Goal: Task Accomplishment & Management: Complete application form

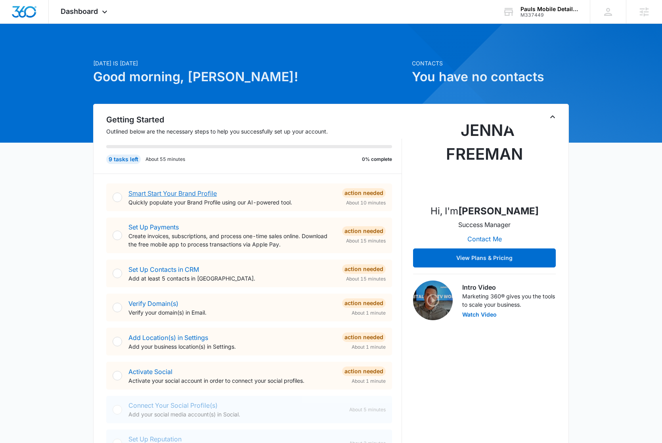
click at [146, 192] on link "Smart Start Your Brand Profile" at bounding box center [172, 193] width 88 height 8
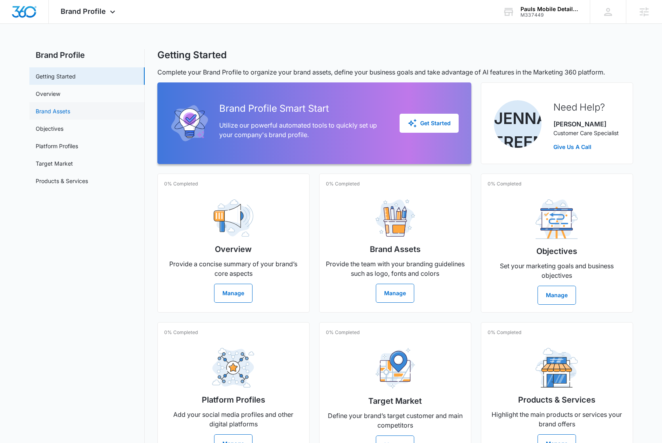
click at [63, 109] on link "Brand Assets" at bounding box center [53, 111] width 34 height 8
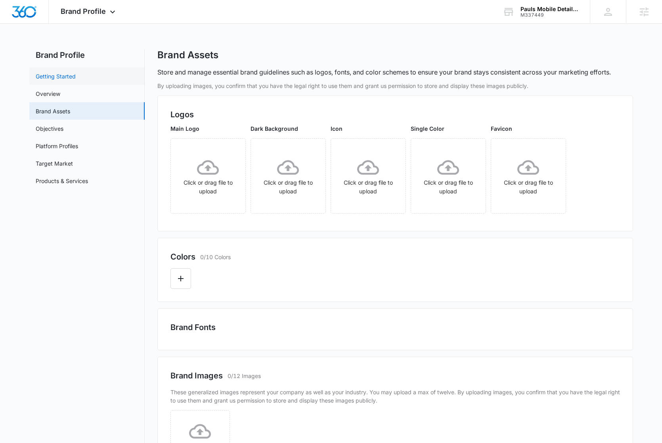
click at [76, 80] on link "Getting Started" at bounding box center [56, 76] width 40 height 8
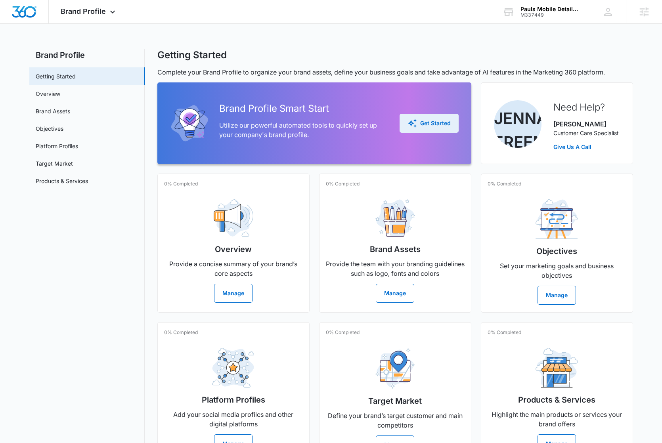
click at [408, 124] on icon "button" at bounding box center [413, 124] width 10 height 10
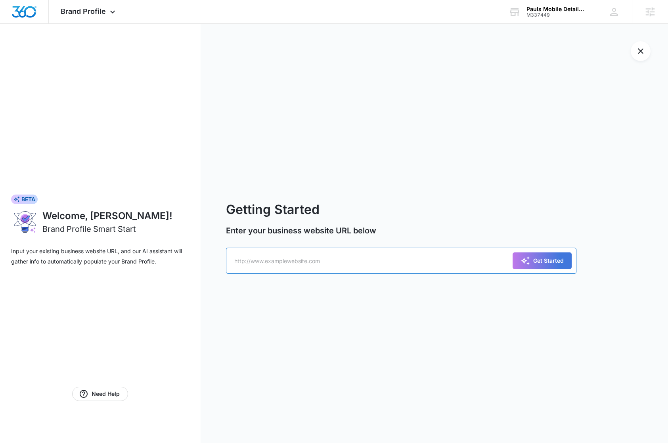
click at [315, 261] on input "text" at bounding box center [401, 261] width 351 height 26
paste input "https://www.paulsmobiledetailing.com/"
type input "https://www.paulsmobiledetailing.com/"
click at [564, 261] on button "Get Started" at bounding box center [542, 261] width 59 height 17
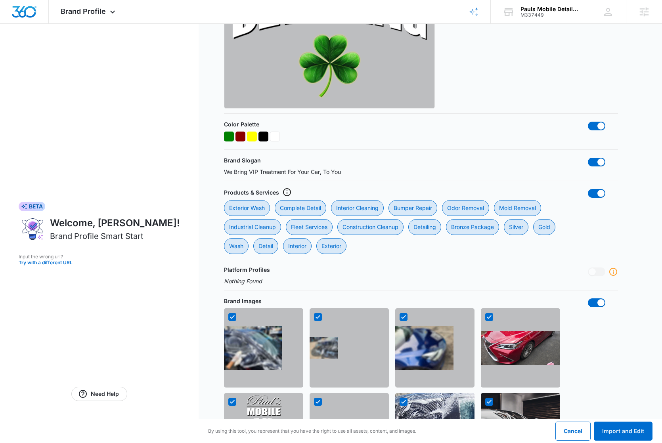
scroll to position [373, 0]
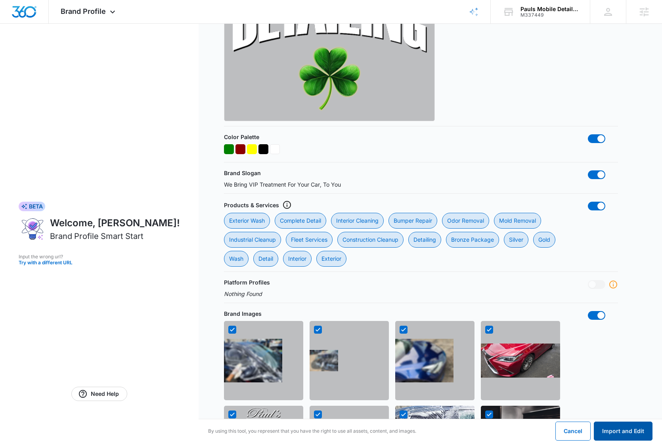
click at [618, 431] on button "Import and Edit" at bounding box center [623, 431] width 59 height 19
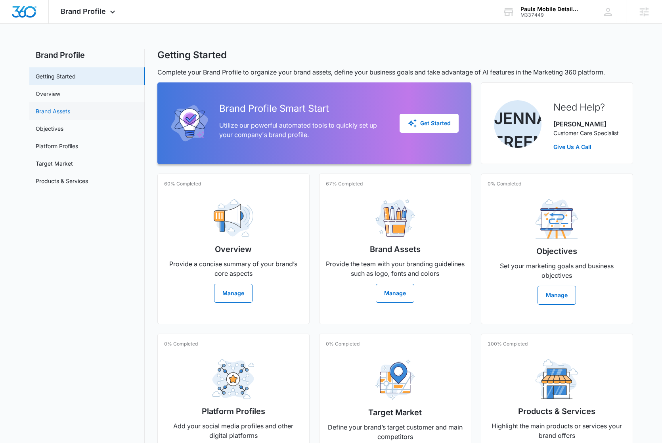
click at [70, 115] on link "Brand Assets" at bounding box center [53, 111] width 34 height 8
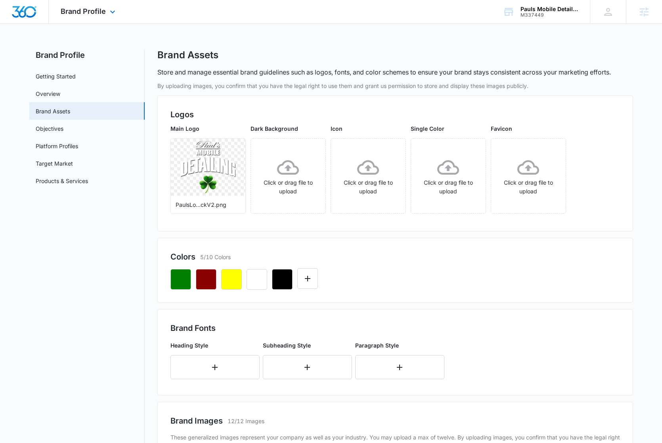
click at [29, 15] on img "Dashboard" at bounding box center [23, 12] width 25 height 12
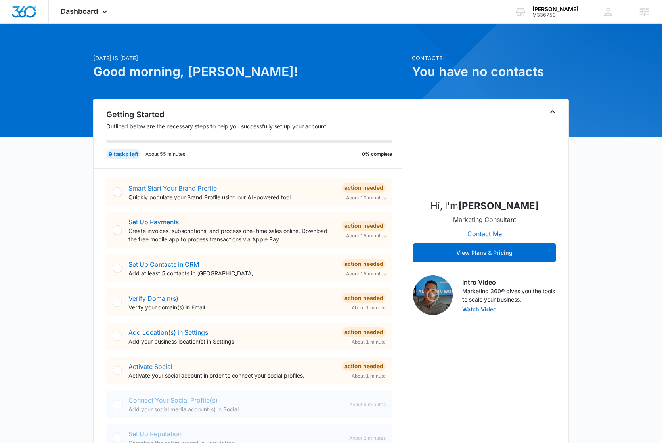
scroll to position [57, 0]
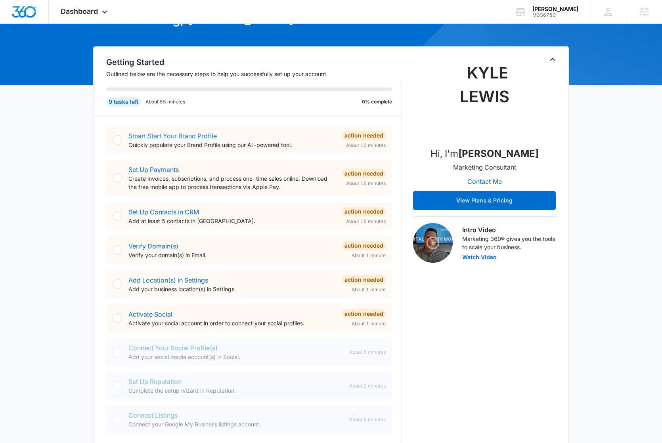
click at [166, 136] on link "Smart Start Your Brand Profile" at bounding box center [172, 136] width 88 height 8
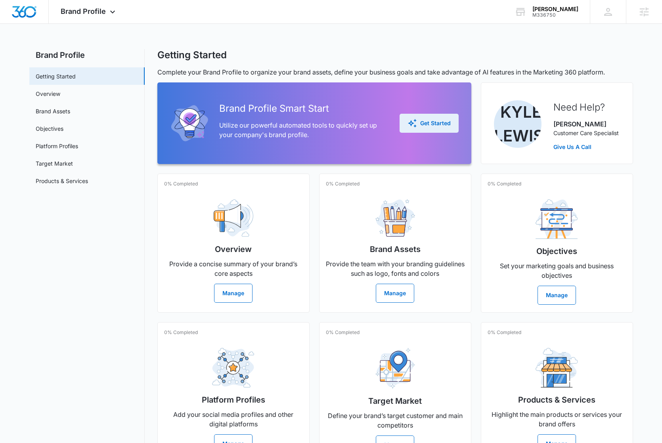
click at [438, 124] on div "Get Started" at bounding box center [429, 124] width 43 height 10
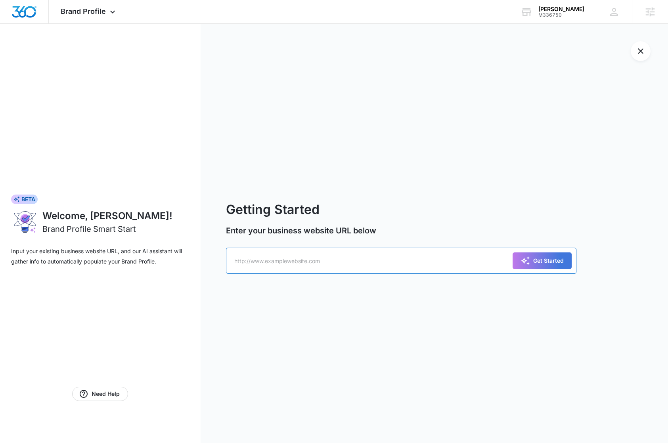
click at [321, 267] on input "text" at bounding box center [401, 261] width 351 height 26
paste input "https://m336750-luseseaver.mywebsites360.com/"
type input "https://m336750-luseseaver.mywebsites360.com/"
click at [540, 264] on div "Get Started" at bounding box center [542, 261] width 43 height 10
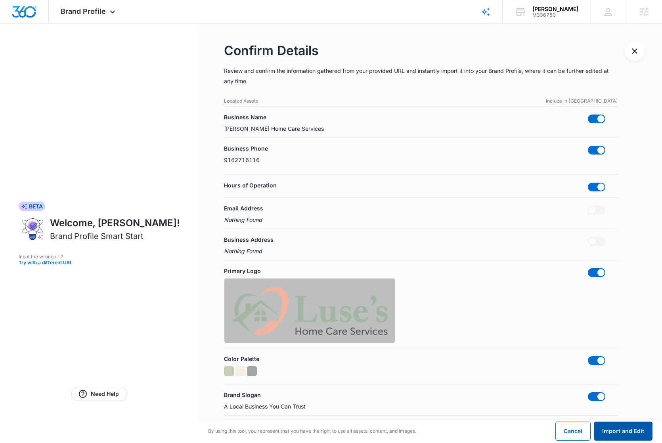
click at [633, 426] on button "Import and Edit" at bounding box center [623, 431] width 59 height 19
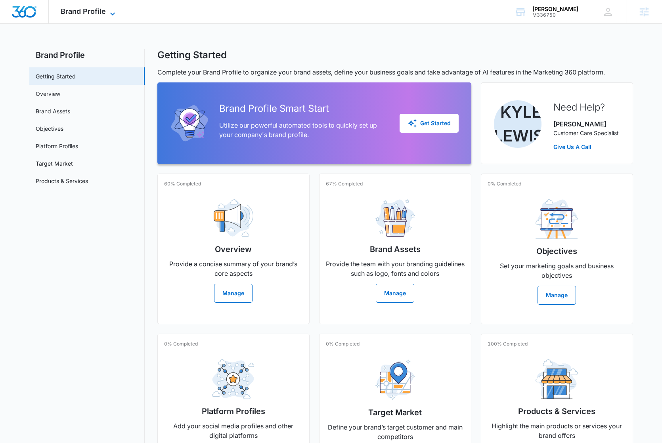
click at [96, 10] on span "Brand Profile" at bounding box center [83, 11] width 45 height 8
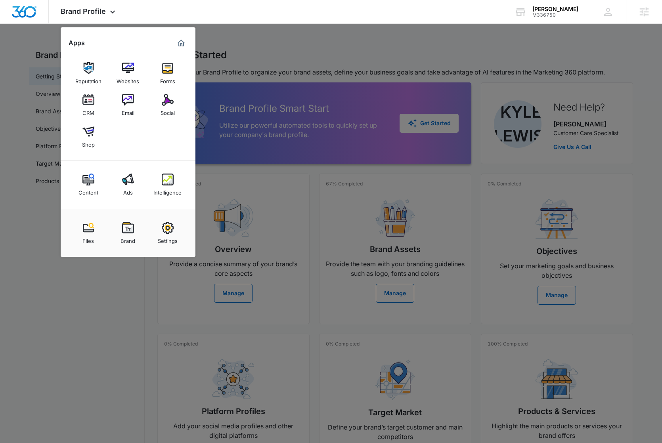
drag, startPoint x: 261, startPoint y: 50, endPoint x: 245, endPoint y: 49, distance: 15.5
click at [259, 50] on div at bounding box center [331, 221] width 662 height 443
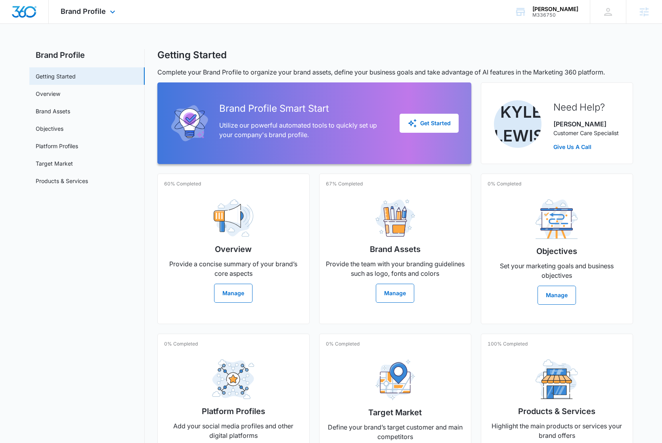
click at [15, 15] on img "Dashboard" at bounding box center [23, 12] width 25 height 12
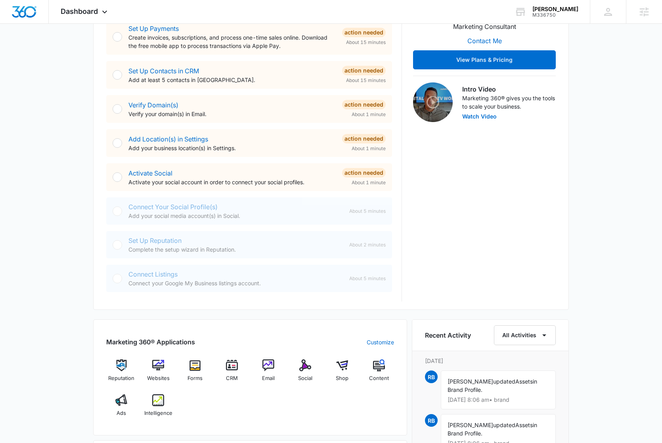
scroll to position [428, 0]
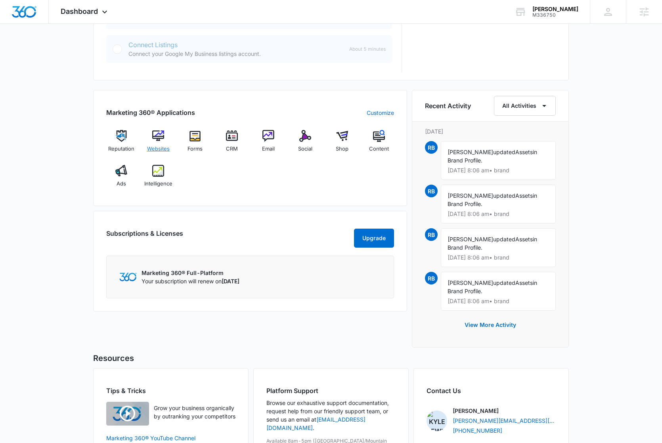
click at [161, 140] on img at bounding box center [158, 136] width 12 height 12
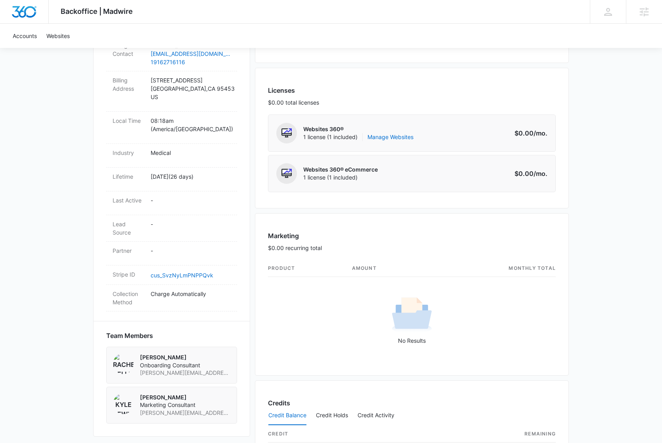
scroll to position [214, 0]
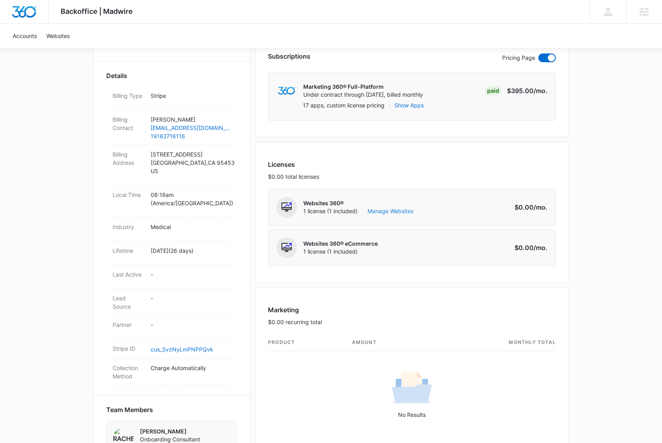
click at [399, 212] on link "Manage Websites" at bounding box center [390, 211] width 46 height 8
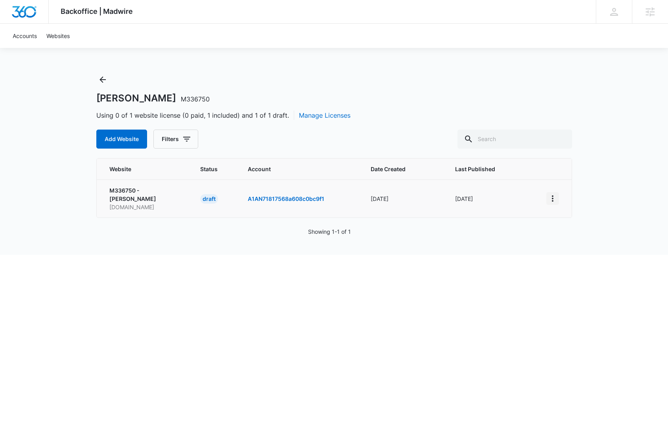
click at [550, 194] on icon "View More" at bounding box center [553, 199] width 10 height 10
click at [573, 250] on div "Activate Draft" at bounding box center [580, 253] width 48 height 6
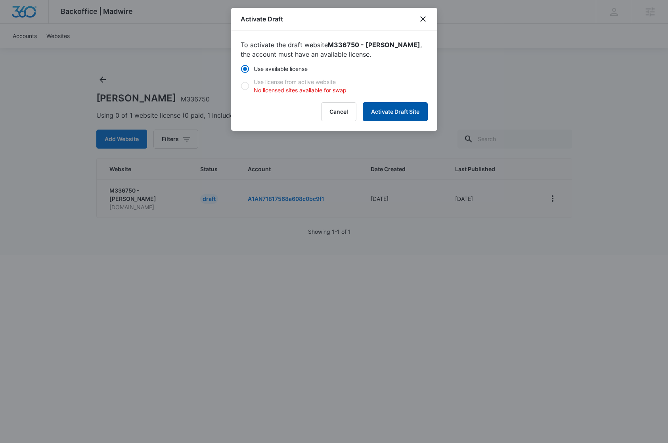
click at [407, 113] on button "Activate Draft Site" at bounding box center [395, 111] width 65 height 19
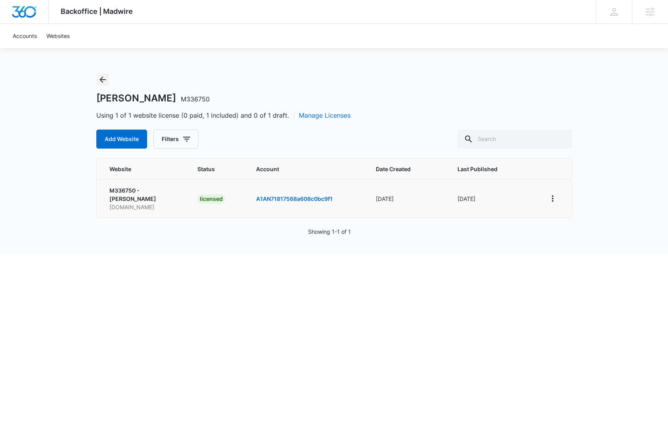
click at [103, 77] on icon "Back" at bounding box center [103, 80] width 6 height 6
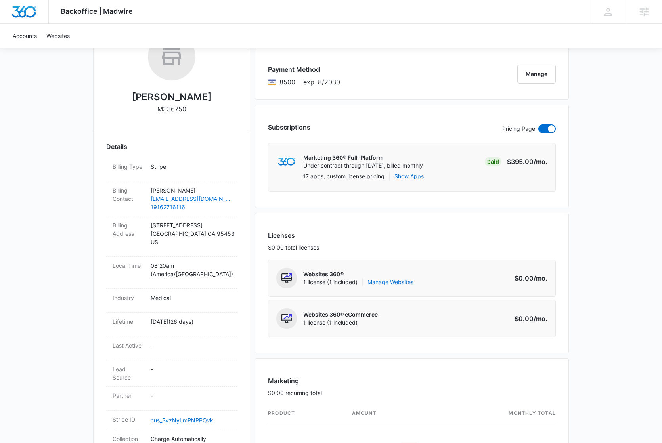
scroll to position [227, 0]
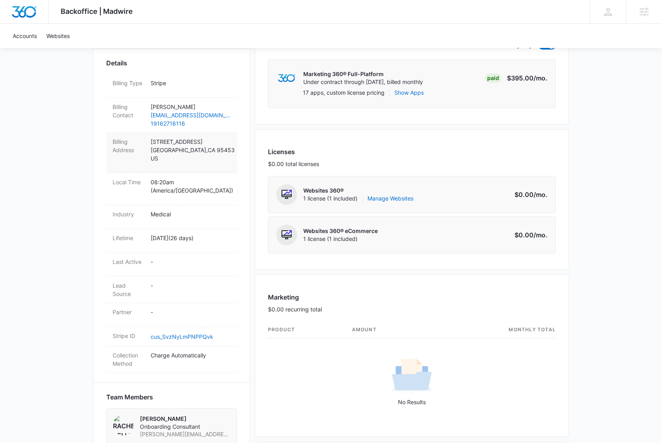
click at [217, 163] on dd "2635 Clipper Lane Lakeport , CA 95453 US" at bounding box center [191, 153] width 80 height 31
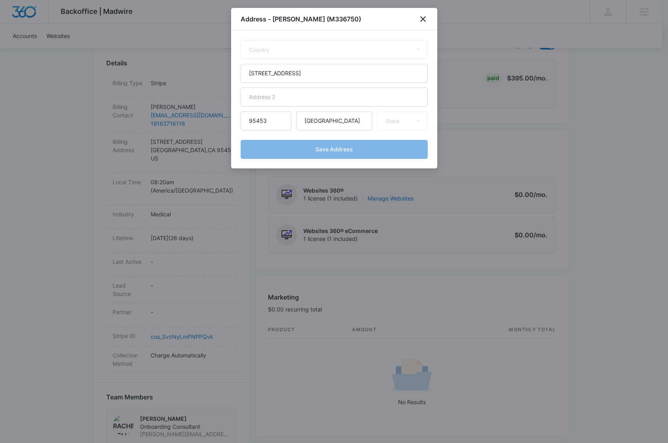
select select "US"
select select "CA"
click at [276, 76] on input "[STREET_ADDRESS]" at bounding box center [334, 73] width 187 height 19
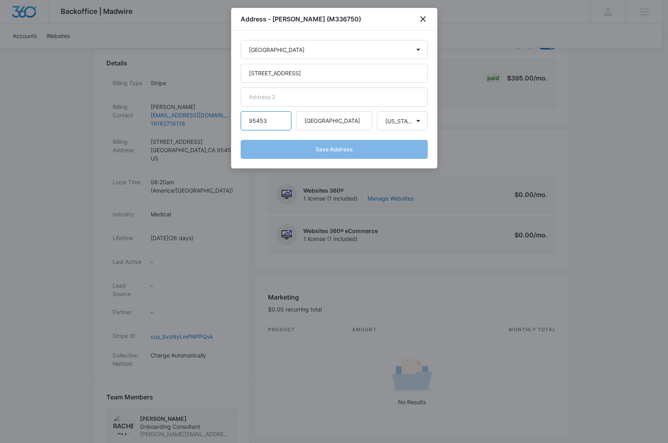
click at [263, 121] on input "95453" at bounding box center [266, 120] width 51 height 19
click at [424, 18] on icon "close" at bounding box center [423, 19] width 10 height 10
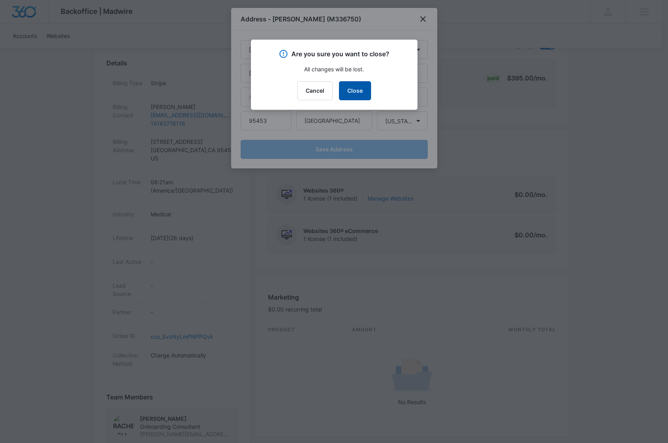
click at [361, 92] on button "Close" at bounding box center [355, 90] width 32 height 19
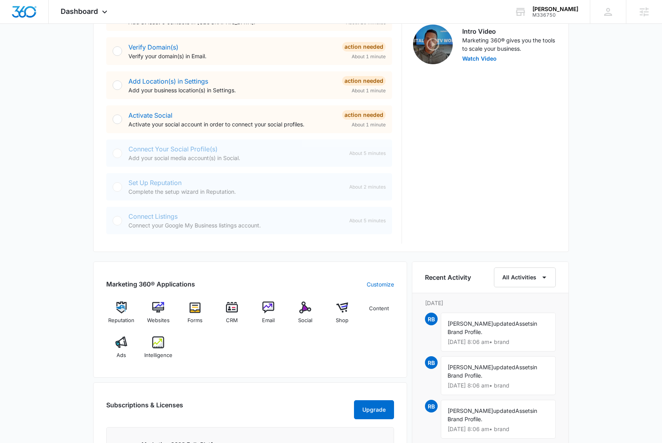
scroll to position [387, 0]
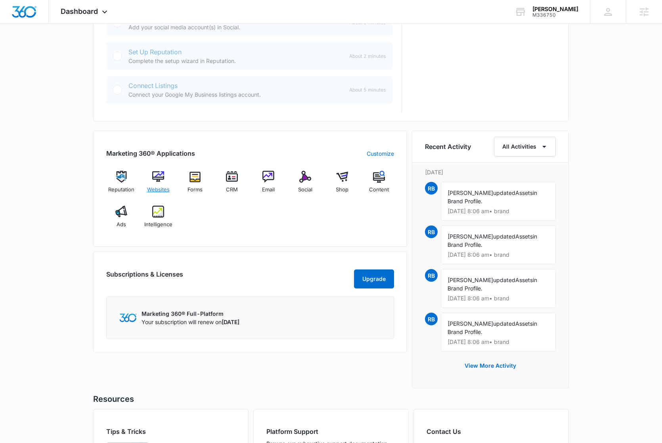
click at [155, 175] on img at bounding box center [158, 177] width 12 height 12
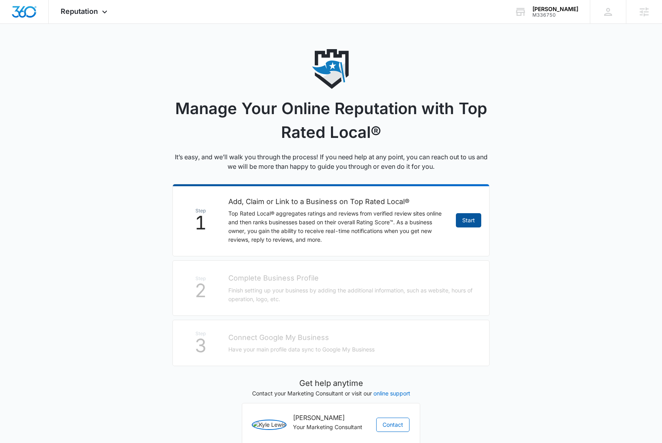
click at [473, 224] on link "Start" at bounding box center [468, 220] width 25 height 14
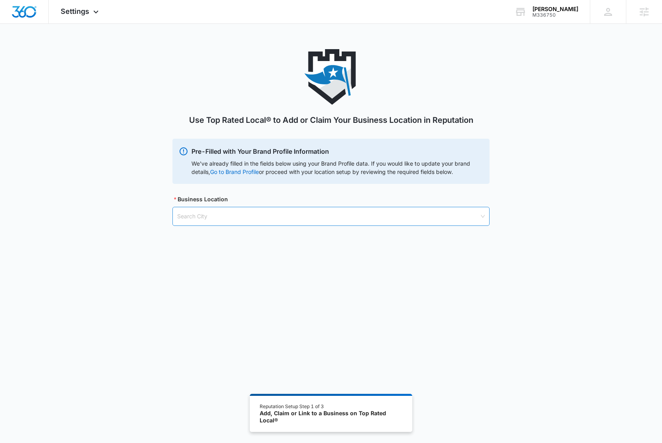
click at [222, 221] on input "search" at bounding box center [328, 216] width 302 height 18
type input "lakeport"
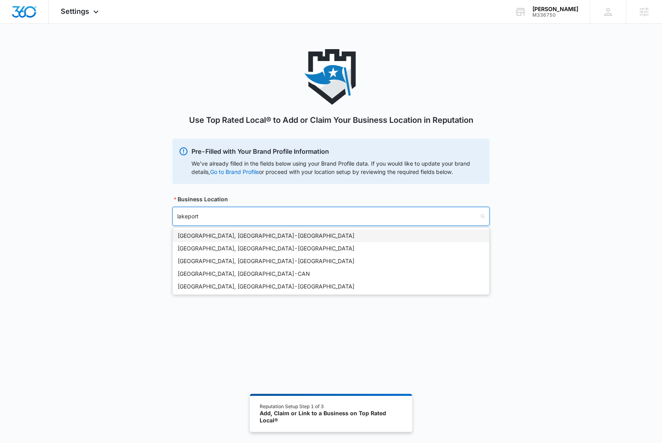
click at [245, 239] on div "[GEOGRAPHIC_DATA], [GEOGRAPHIC_DATA] - [GEOGRAPHIC_DATA]" at bounding box center [331, 236] width 307 height 9
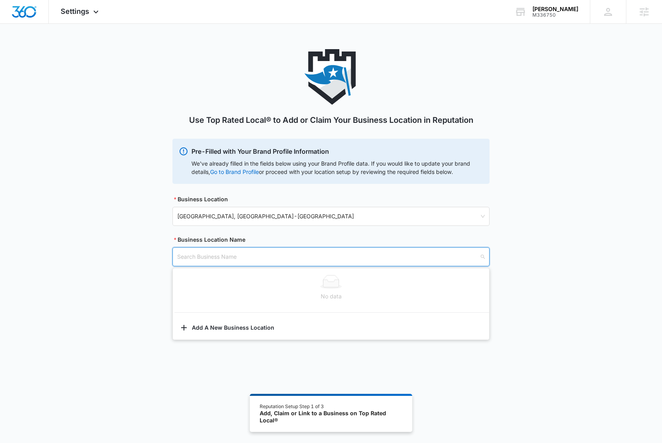
click at [256, 253] on input "search" at bounding box center [328, 257] width 302 height 18
paste input "[PERSON_NAME]"
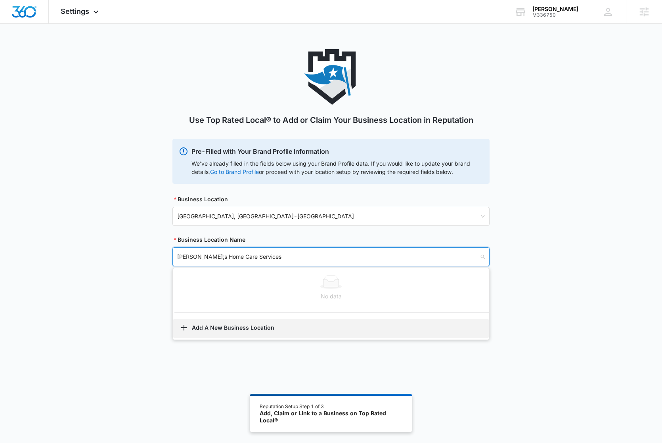
type input "[PERSON_NAME];s Home Care Services"
click at [240, 333] on button "Add A New Business Location" at bounding box center [331, 328] width 316 height 19
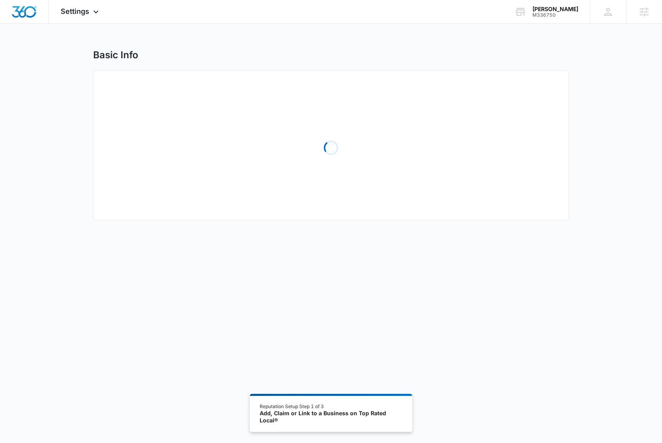
select select "[US_STATE]"
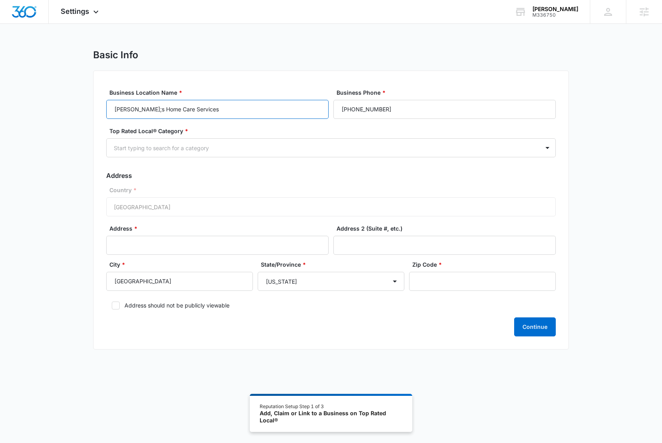
click at [132, 110] on input "[PERSON_NAME];s Home Care Services" at bounding box center [217, 109] width 222 height 19
type input "[PERSON_NAME] Home Care Services"
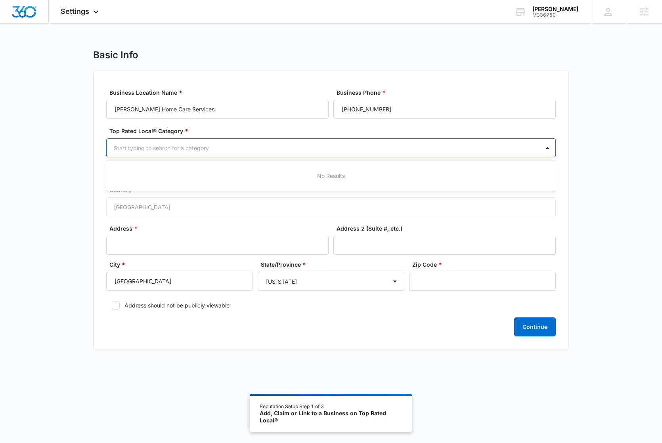
click at [151, 144] on div at bounding box center [321, 148] width 415 height 10
type input "home"
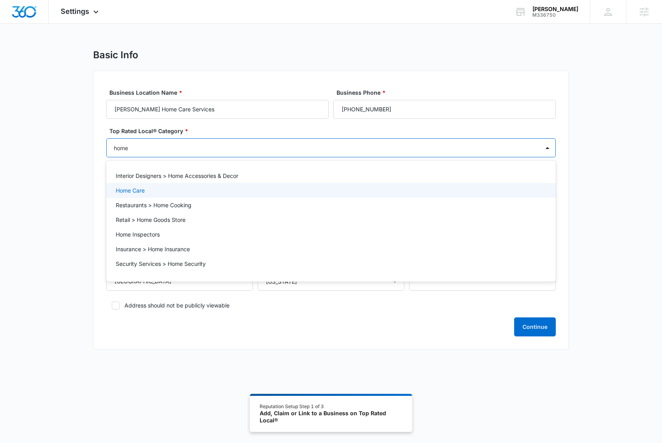
drag, startPoint x: 164, startPoint y: 192, endPoint x: 134, endPoint y: 266, distance: 79.7
click at [164, 192] on div "Home Care" at bounding box center [330, 190] width 429 height 8
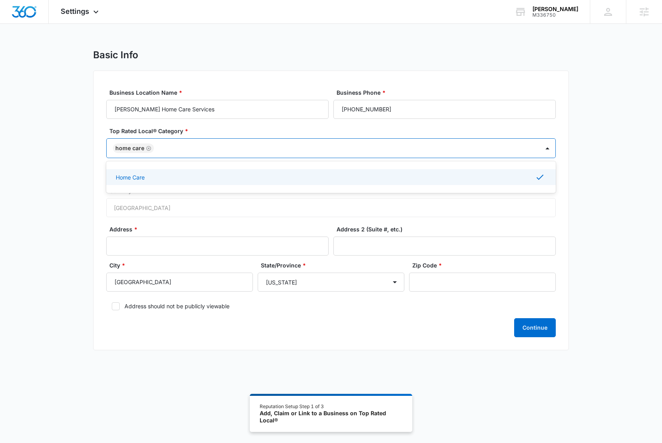
click at [121, 306] on label "Address should not be publicly viewable" at bounding box center [331, 306] width 450 height 8
click at [112, 306] on input "Address should not be publicly viewable" at bounding box center [109, 307] width 6 height 6
checkbox input "true"
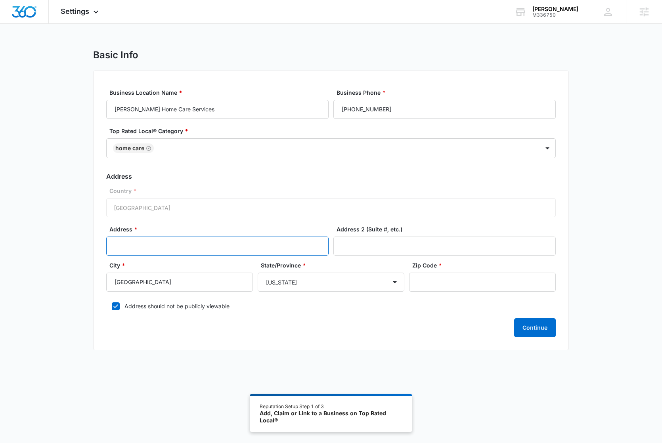
click at [215, 247] on input "Address *" at bounding box center [217, 246] width 222 height 19
paste input "[STREET_ADDRESS]"
type input "[STREET_ADDRESS]"
click at [458, 285] on input "Zip Code *" at bounding box center [482, 282] width 147 height 19
paste input "95453"
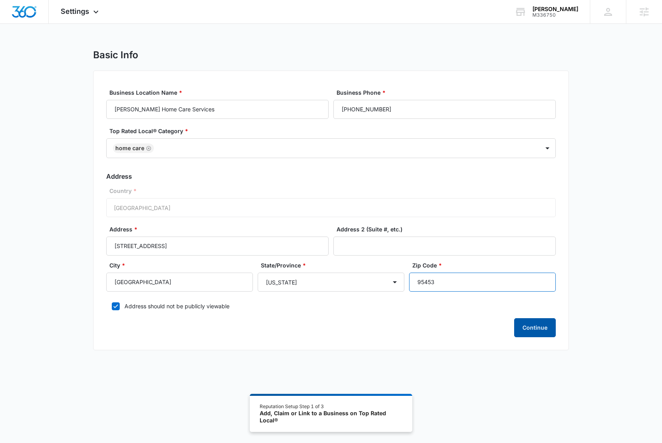
type input "95453"
click at [532, 329] on button "Continue" at bounding box center [535, 327] width 42 height 19
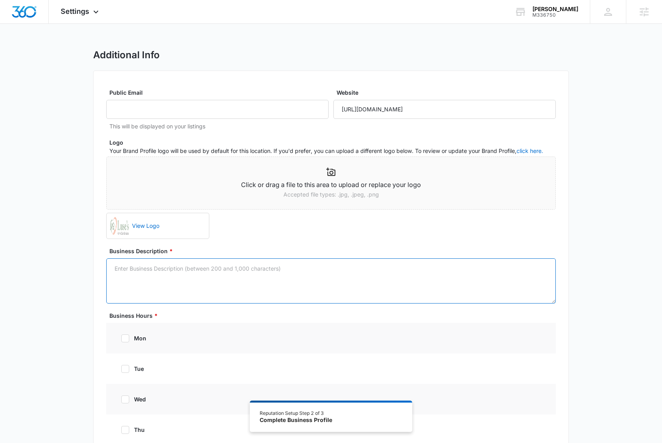
click at [201, 277] on textarea "Business Description *" at bounding box center [331, 280] width 450 height 45
click at [259, 273] on textarea "Business Description *" at bounding box center [331, 280] width 450 height 45
paste textarea "[PERSON_NAME] Home Care Services offers personalized in-home care tailored to m…"
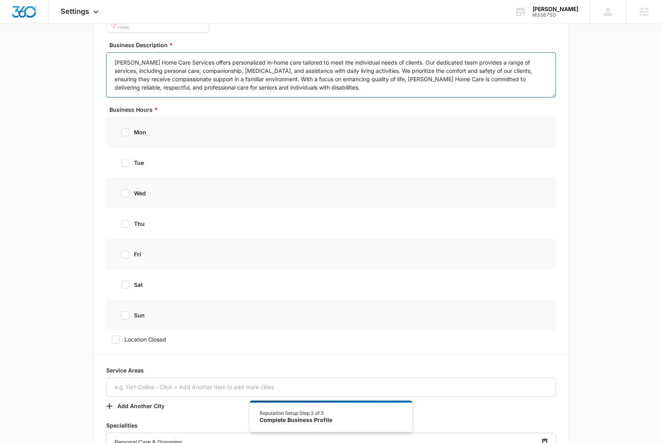
scroll to position [209, 0]
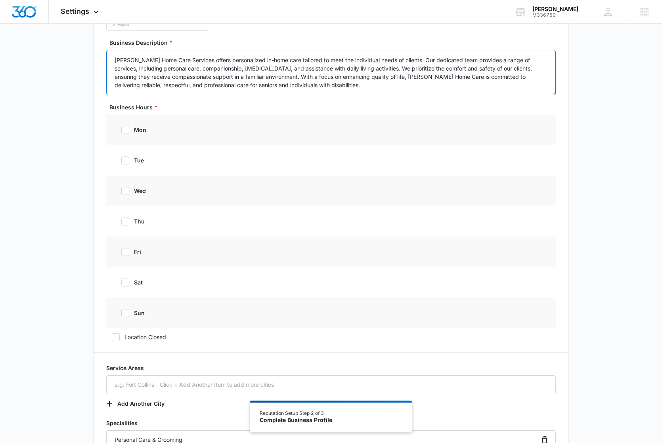
type textarea "[PERSON_NAME] Home Care Services offers personalized in-home care tailored to m…"
click at [129, 131] on div at bounding box center [125, 130] width 8 height 8
click at [121, 131] on input "mon" at bounding box center [119, 130] width 6 height 6
checkbox input "true"
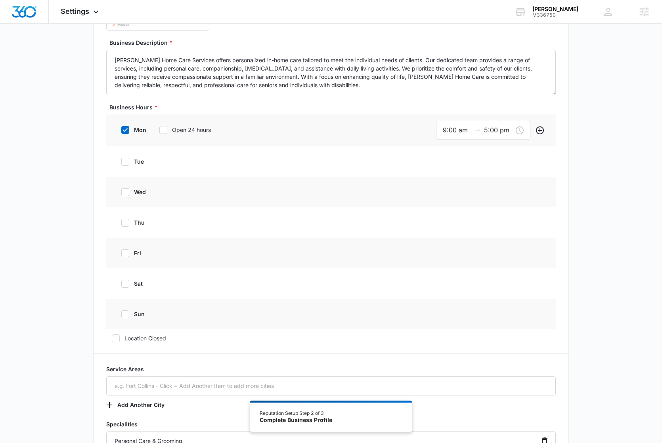
click at [129, 153] on div "tue" at bounding box center [171, 162] width 111 height 18
click at [128, 162] on icon at bounding box center [125, 161] width 7 height 7
click at [121, 162] on input "tue" at bounding box center [119, 162] width 6 height 6
checkbox input "true"
click at [126, 194] on icon at bounding box center [125, 193] width 7 height 7
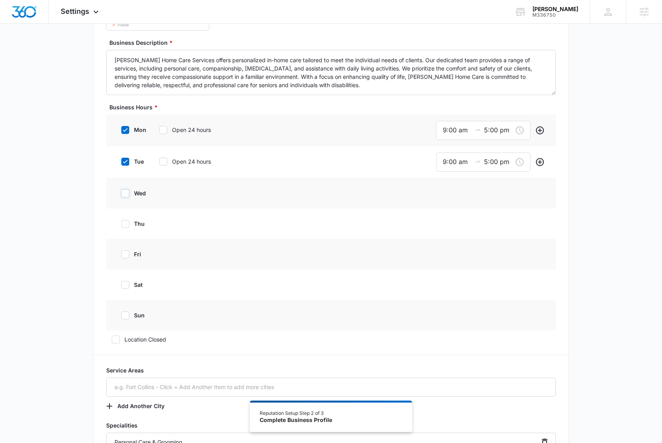
click at [121, 194] on input "wed" at bounding box center [119, 194] width 6 height 6
checkbox input "true"
click at [126, 230] on div "thu" at bounding box center [171, 225] width 111 height 18
drag, startPoint x: 127, startPoint y: 226, endPoint x: 125, endPoint y: 247, distance: 21.1
click at [127, 225] on icon at bounding box center [125, 225] width 7 height 7
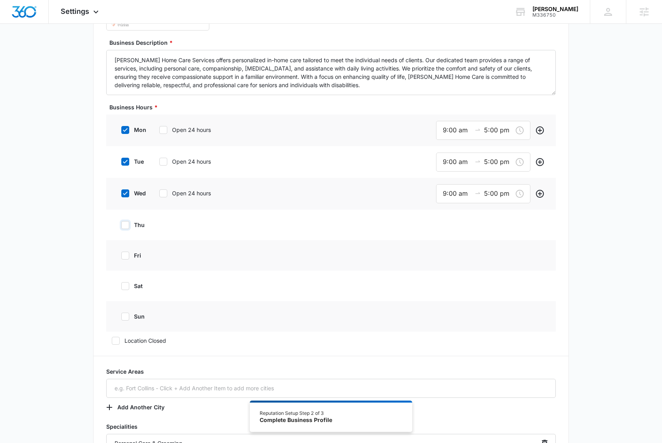
click at [121, 225] on input "thu" at bounding box center [119, 225] width 6 height 6
checkbox input "true"
click at [126, 259] on icon at bounding box center [125, 256] width 7 height 7
click at [121, 259] on input "fri" at bounding box center [119, 257] width 6 height 6
checkbox input "true"
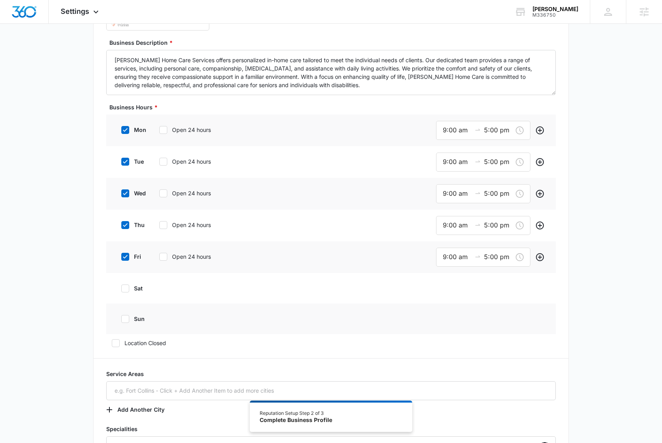
click at [126, 292] on label "sat" at bounding box center [132, 288] width 32 height 8
click at [121, 291] on input "sat" at bounding box center [119, 289] width 6 height 6
checkbox input "true"
click at [124, 319] on icon at bounding box center [125, 320] width 7 height 7
click at [121, 319] on input "sun" at bounding box center [119, 321] width 6 height 6
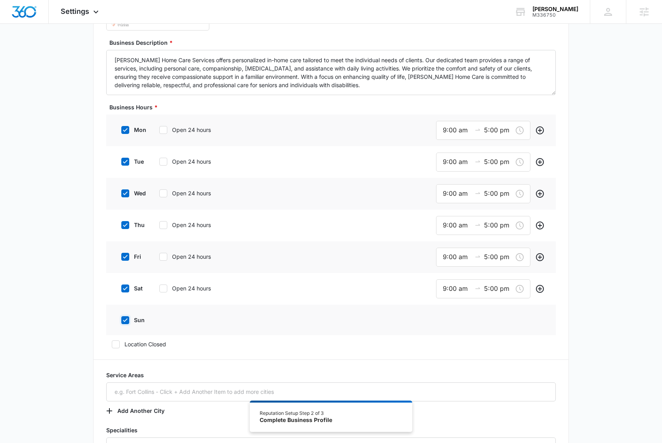
checkbox input "true"
click at [162, 322] on icon at bounding box center [163, 320] width 7 height 7
click at [159, 322] on input "Open 24 hours" at bounding box center [157, 321] width 6 height 6
checkbox input "true"
click at [164, 281] on div "sat Open 24 hours" at bounding box center [176, 288] width 120 height 18
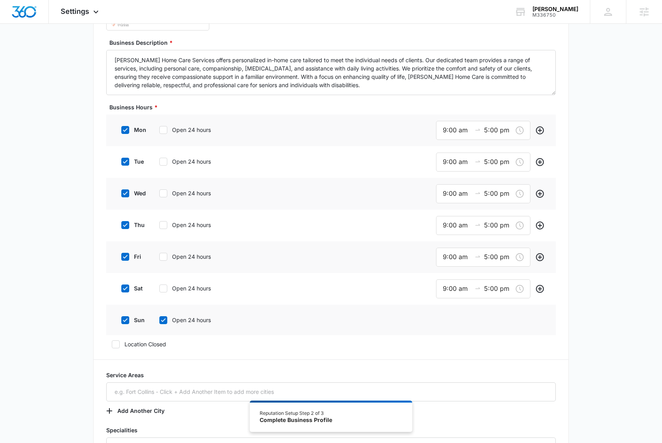
drag, startPoint x: 163, startPoint y: 288, endPoint x: 166, endPoint y: 256, distance: 31.5
click at [164, 288] on icon at bounding box center [163, 288] width 7 height 7
click at [159, 288] on input "Open 24 hours" at bounding box center [157, 289] width 6 height 6
checkbox input "true"
drag, startPoint x: 166, startPoint y: 254, endPoint x: 166, endPoint y: 225, distance: 29.0
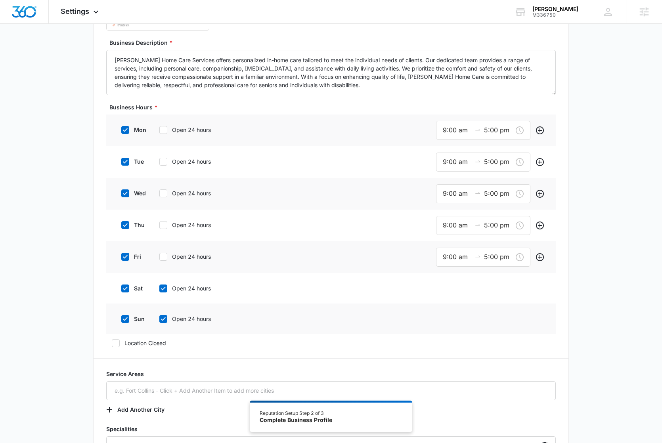
click at [166, 253] on icon at bounding box center [163, 256] width 7 height 7
click at [159, 254] on input "Open 24 hours" at bounding box center [157, 257] width 6 height 6
checkbox input "true"
drag, startPoint x: 165, startPoint y: 223, endPoint x: 164, endPoint y: 214, distance: 8.7
click at [165, 222] on icon at bounding box center [163, 225] width 7 height 7
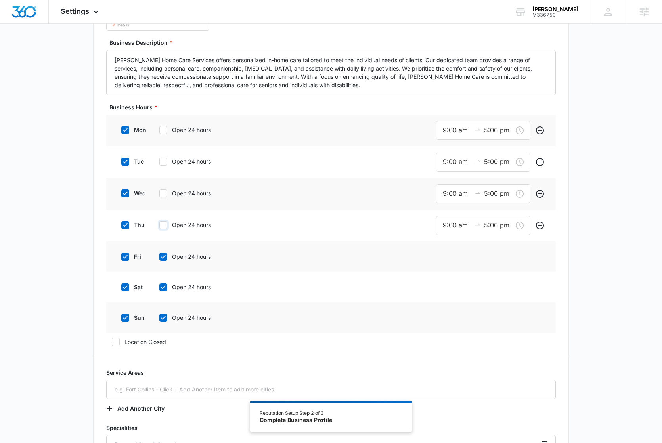
click at [159, 222] on input "Open 24 hours" at bounding box center [157, 225] width 6 height 6
checkbox input "true"
click at [163, 191] on icon at bounding box center [163, 193] width 7 height 7
click at [159, 191] on input "Open 24 hours" at bounding box center [157, 194] width 6 height 6
checkbox input "true"
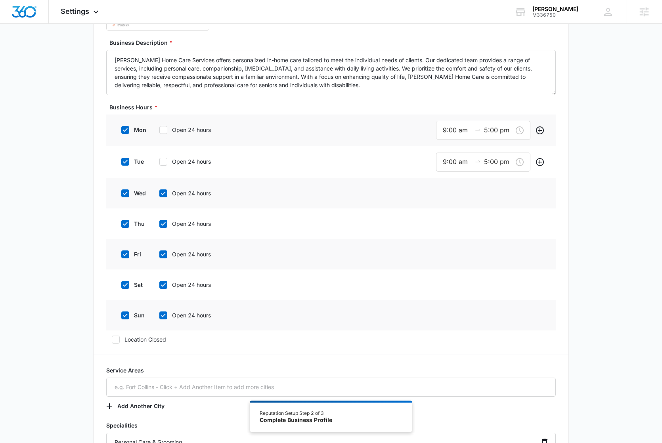
click at [163, 164] on icon at bounding box center [163, 161] width 7 height 7
click at [159, 164] on input "Open 24 hours" at bounding box center [157, 162] width 6 height 6
checkbox input "true"
click at [163, 126] on div at bounding box center [163, 130] width 8 height 8
click at [159, 127] on input "Open 24 hours" at bounding box center [157, 130] width 6 height 6
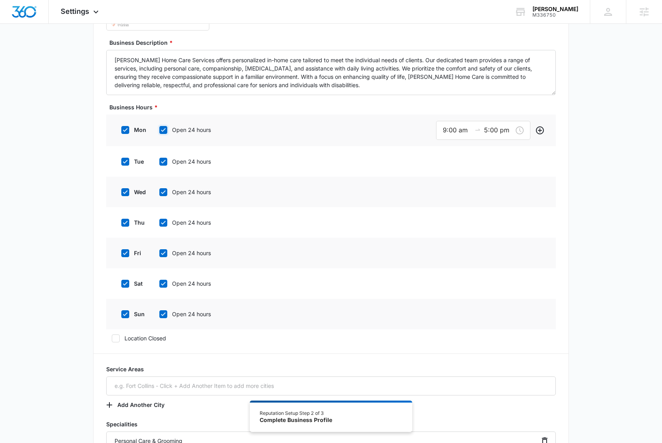
checkbox input "true"
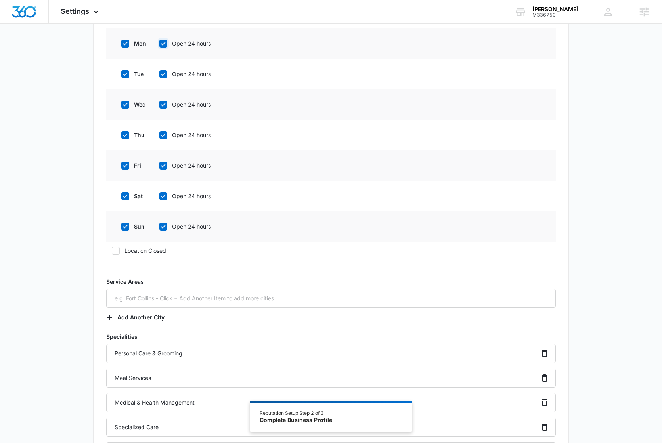
scroll to position [531, 0]
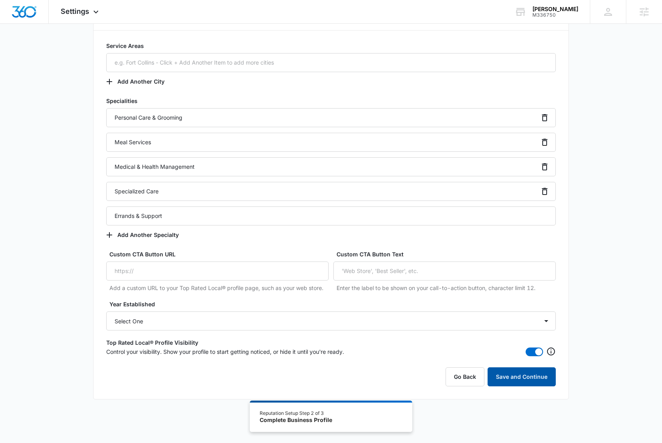
click at [527, 376] on button "Save and Continue" at bounding box center [522, 376] width 68 height 19
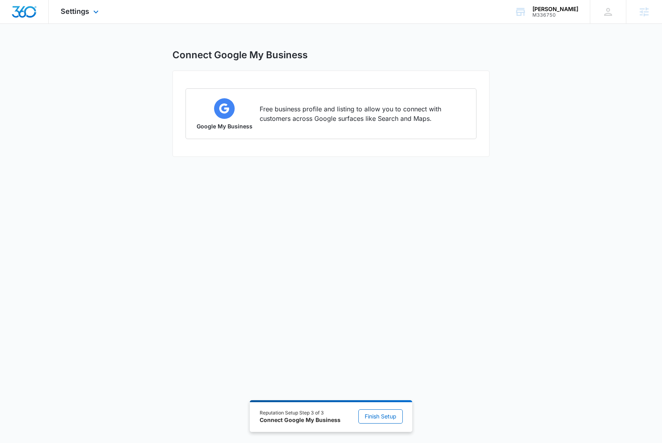
click at [67, 4] on div "Settings Apps Reputation Websites Forms CRM Email Social Shop Content Ads Intel…" at bounding box center [81, 11] width 64 height 23
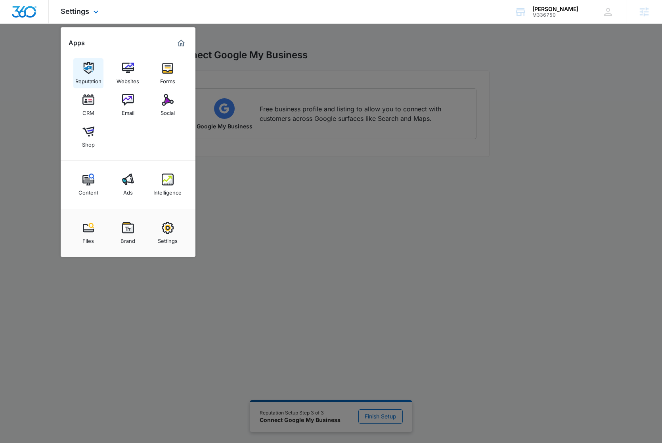
click at [94, 73] on img at bounding box center [88, 68] width 12 height 12
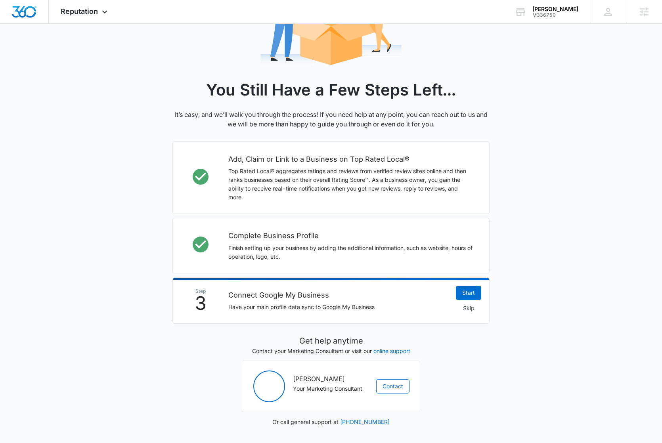
scroll to position [122, 0]
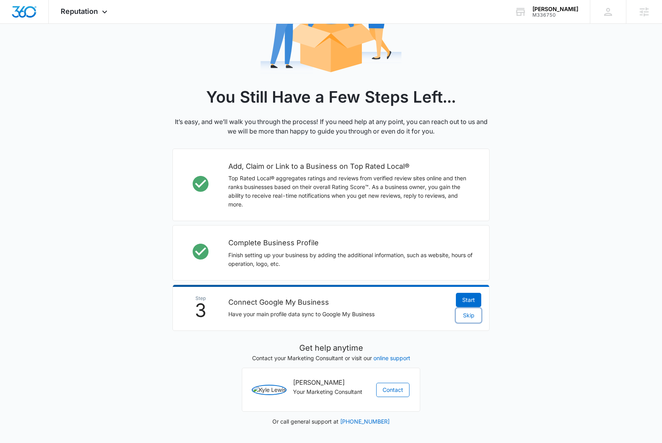
click at [471, 311] on span "Skip" at bounding box center [468, 315] width 11 height 9
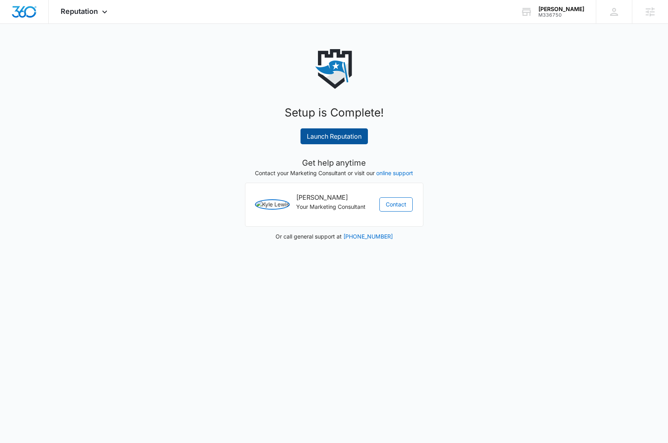
click at [332, 135] on link "Launch Reputation" at bounding box center [333, 136] width 67 height 16
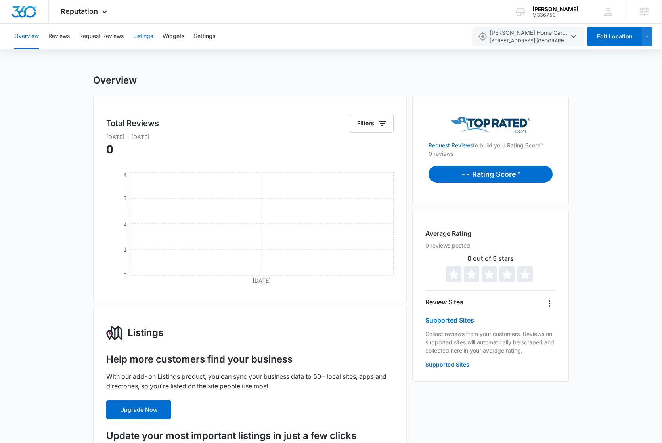
click at [149, 39] on button "Listings" at bounding box center [143, 36] width 20 height 25
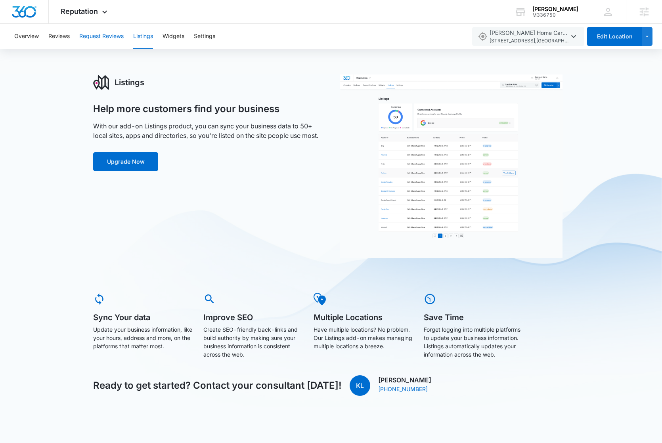
click at [102, 39] on button "Request Reviews" at bounding box center [101, 36] width 44 height 25
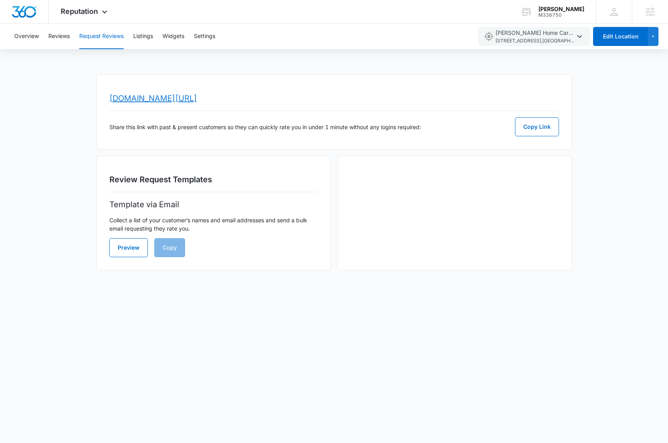
click at [140, 100] on link "[DOMAIN_NAME][URL]" at bounding box center [153, 99] width 88 height 10
click at [94, 8] on span "Reputation" at bounding box center [79, 11] width 37 height 8
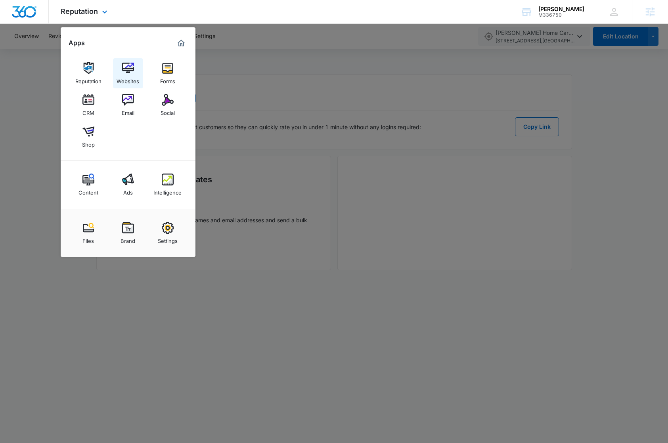
click at [122, 68] on img at bounding box center [128, 68] width 12 height 12
